Goal: Connect with others: Share content

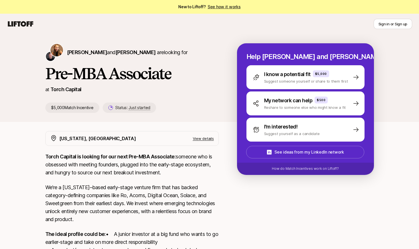
click at [47, 74] on h1 "Pre-MBA Associate" at bounding box center [131, 73] width 173 height 17
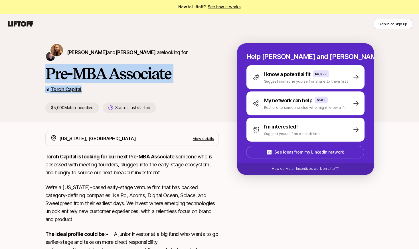
drag, startPoint x: 47, startPoint y: 74, endPoint x: 78, endPoint y: 92, distance: 36.3
click at [78, 92] on div "[PERSON_NAME] and [PERSON_NAME] are looking for Pre-MBA Associate at Torch Capi…" at bounding box center [141, 78] width 192 height 70
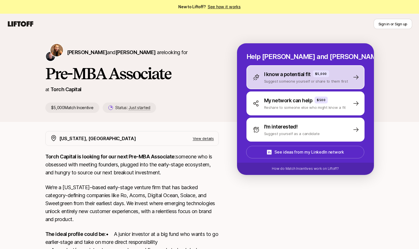
click at [329, 83] on p "Suggest someone yourself or share to them first" at bounding box center [306, 81] width 84 height 6
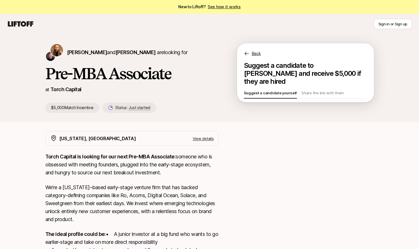
type textarea "x"
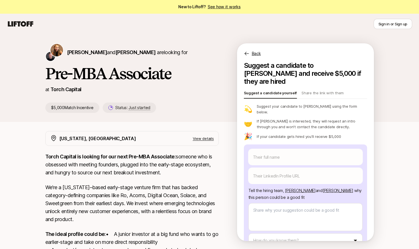
scroll to position [11, 0]
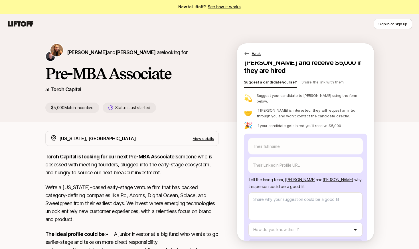
click at [284, 177] on p "Tell the hiring team, [PERSON_NAME] and [PERSON_NAME] why this person could be …" at bounding box center [305, 184] width 114 height 14
drag, startPoint x: 284, startPoint y: 176, endPoint x: 312, endPoint y: 175, distance: 28.0
click at [312, 177] on p "Tell the hiring team, [PERSON_NAME] and [PERSON_NAME] why this person could be …" at bounding box center [305, 184] width 114 height 14
drag, startPoint x: 312, startPoint y: 175, endPoint x: 310, endPoint y: 190, distance: 15.0
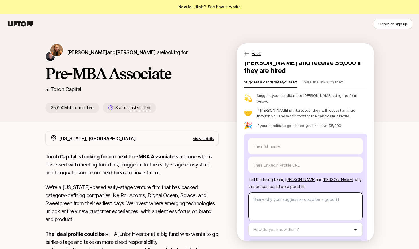
click at [310, 189] on div "Their full name We'll use as their preferred name. Change Their preferred name …" at bounding box center [305, 200] width 114 height 124
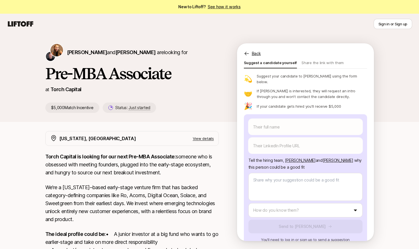
click at [245, 52] on icon at bounding box center [247, 54] width 6 height 6
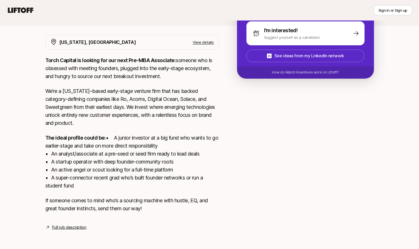
scroll to position [104, 0]
click at [11, 100] on div "[PERSON_NAME] and [PERSON_NAME] are looking for Pre-MBA Associate at Torch Capi…" at bounding box center [209, 91] width 419 height 307
